Goal: Task Accomplishment & Management: Manage account settings

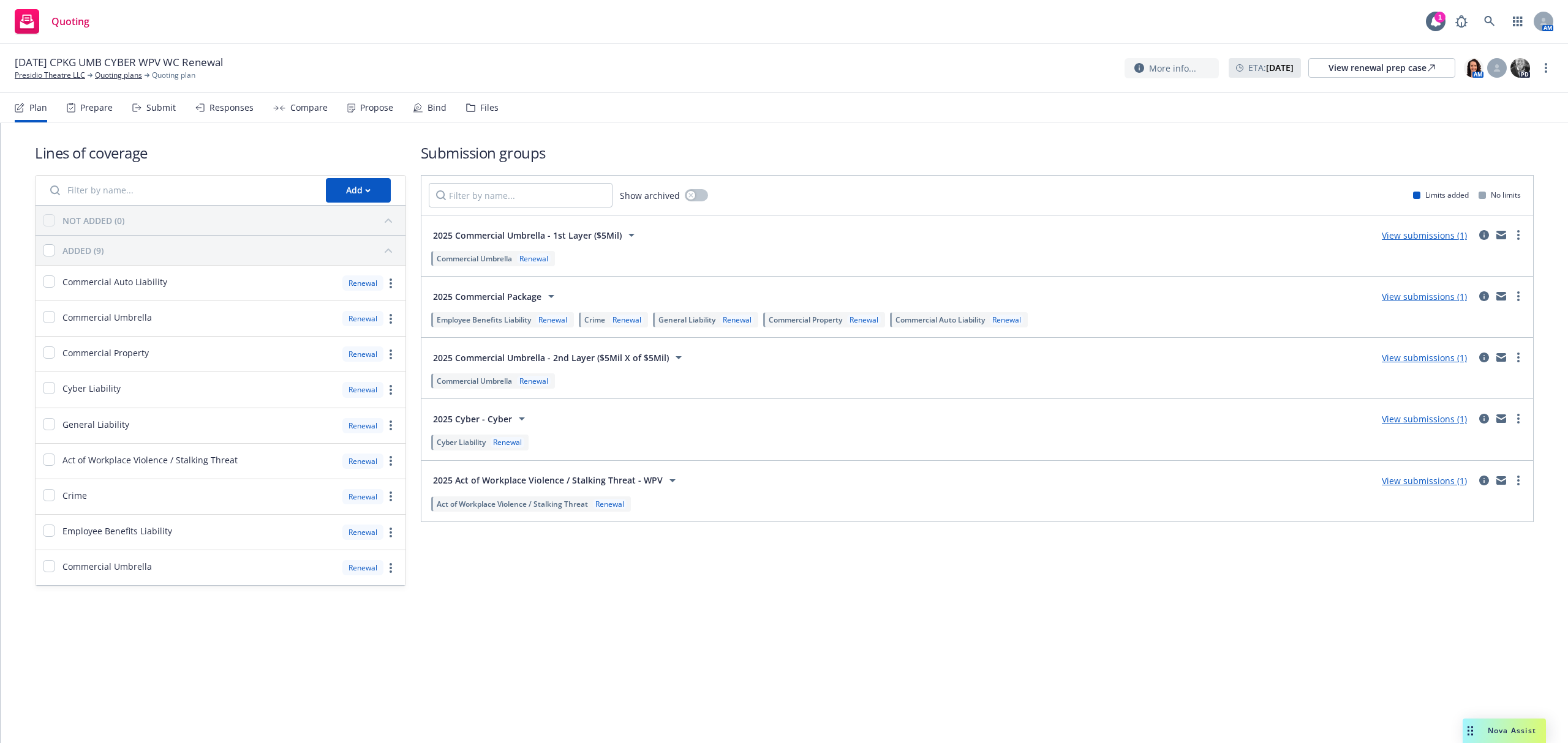
click at [435, 106] on div "Bind" at bounding box center [437, 107] width 19 height 10
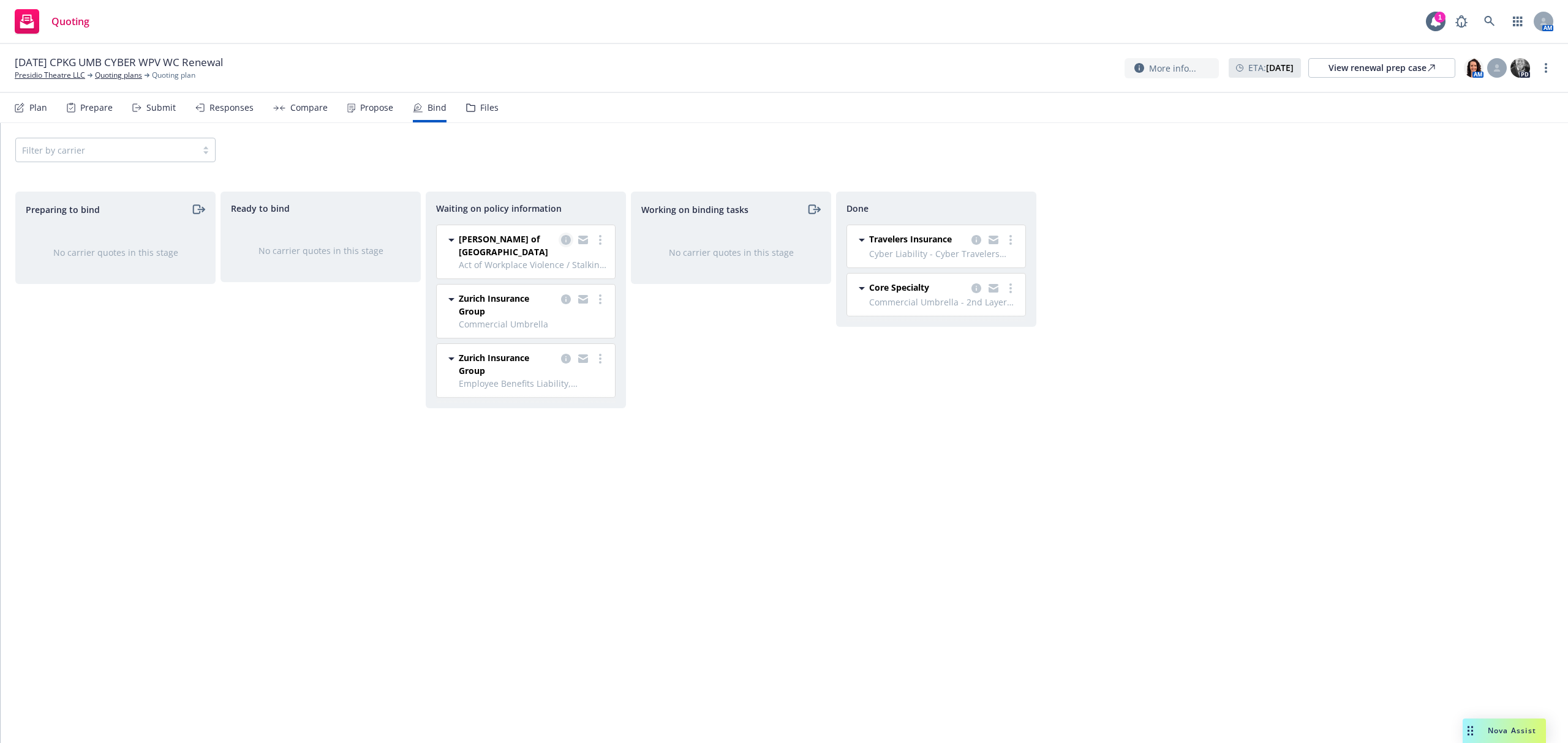
click at [568, 238] on icon "copy logging email" at bounding box center [566, 239] width 10 height 10
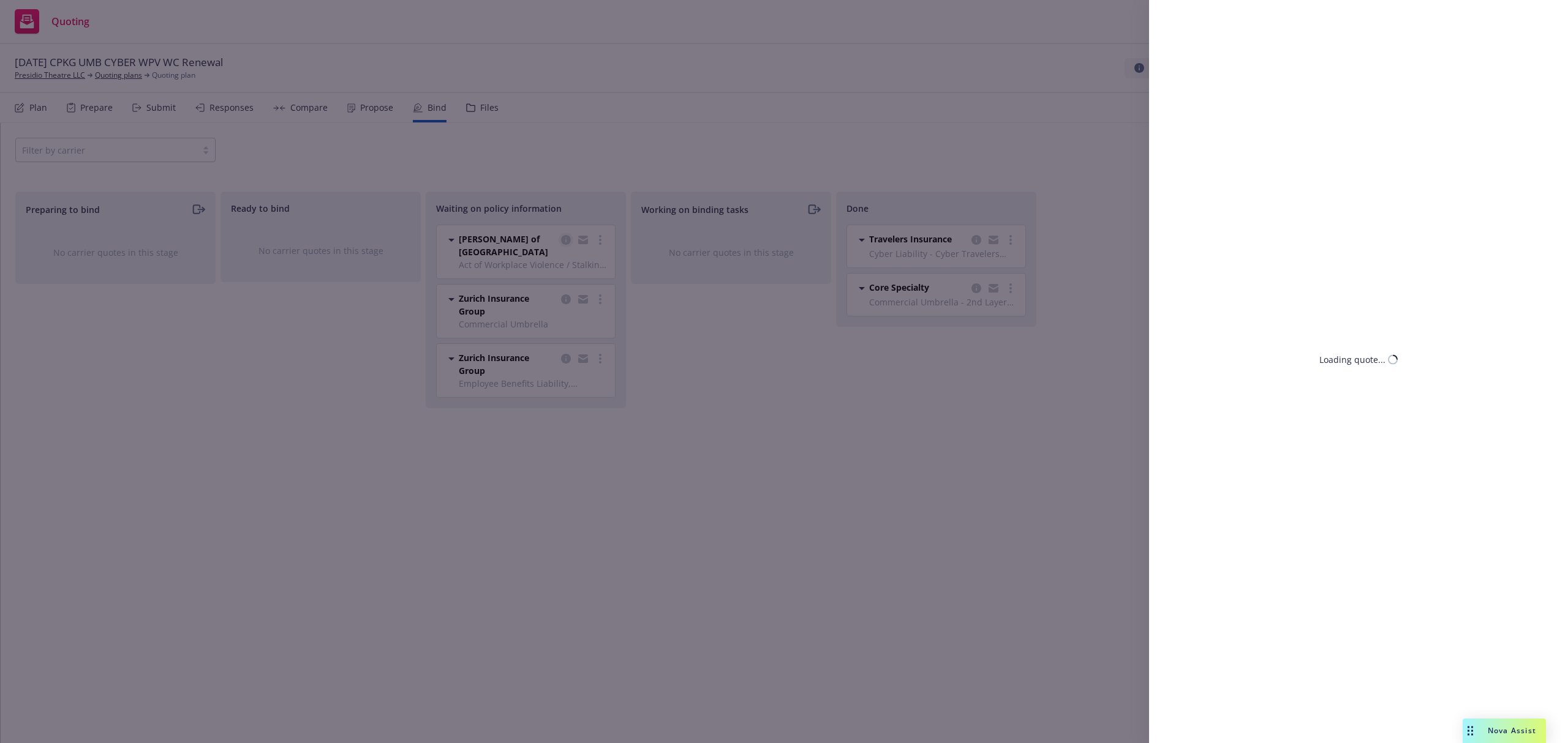
select select "CA"
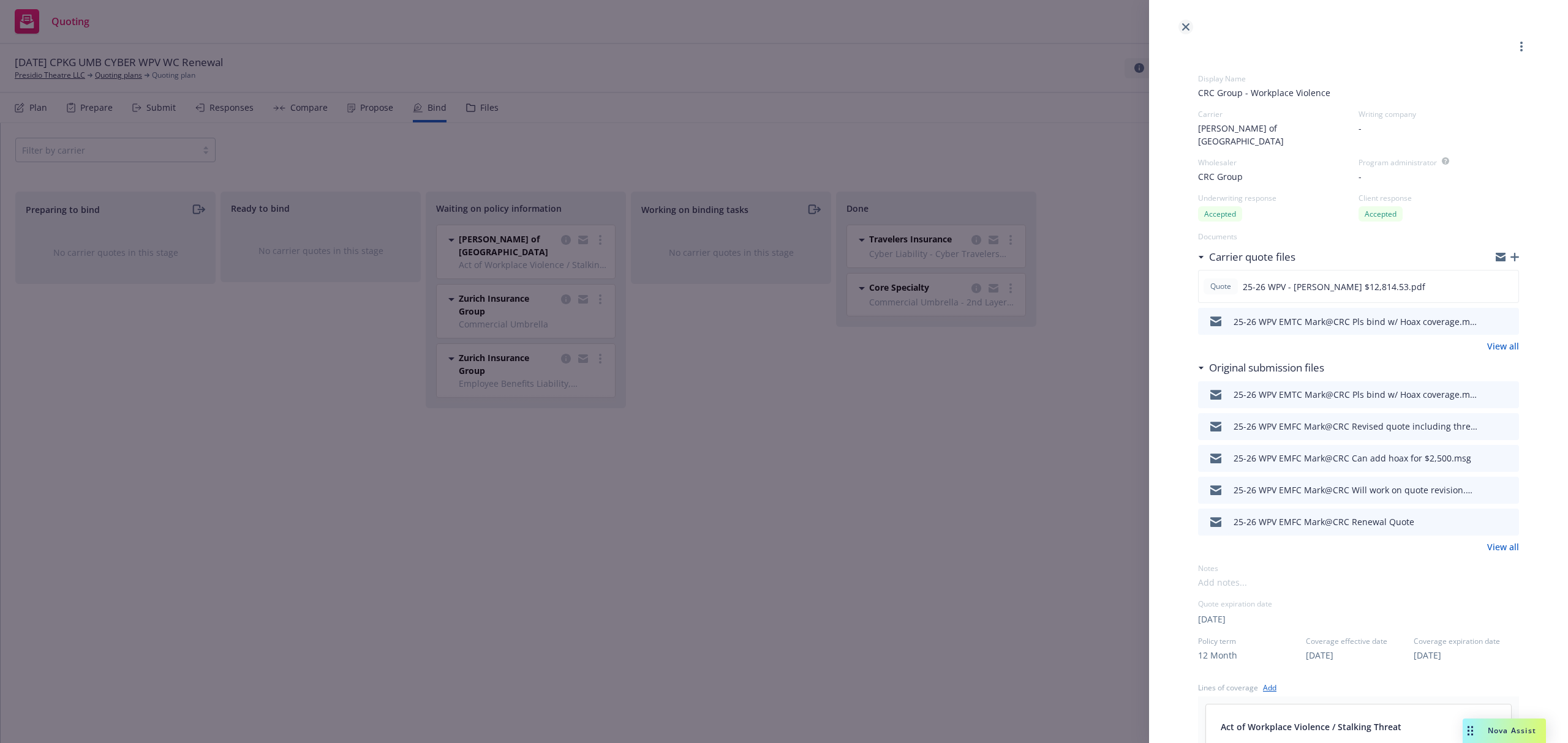
click at [1187, 25] on icon "close" at bounding box center [1185, 27] width 7 height 7
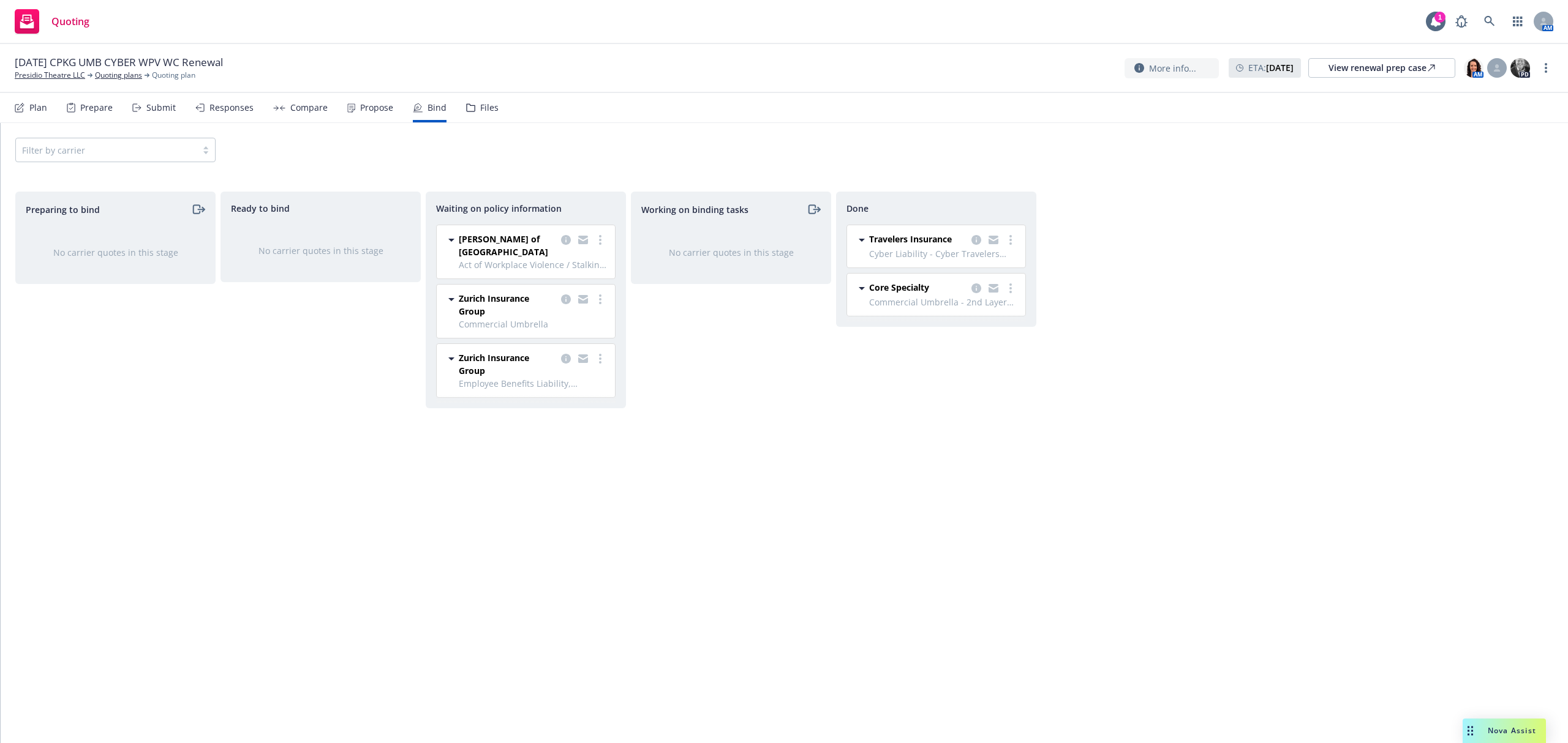
click at [49, 67] on span "[DATE] CPKG UMB CYBER WPV WC Renewal" at bounding box center [119, 63] width 208 height 15
click at [48, 73] on link "Presidio Theatre LLC" at bounding box center [50, 75] width 71 height 11
